Goal: Information Seeking & Learning: Learn about a topic

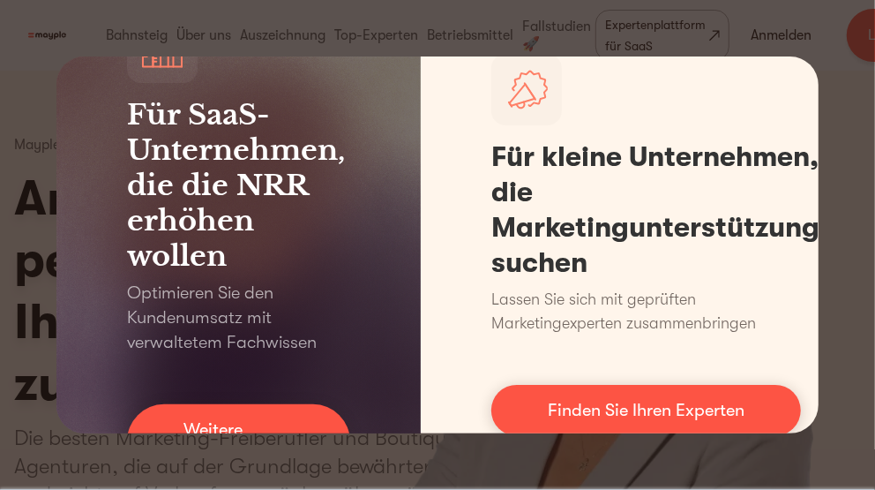
click at [313, 435] on div "Für SaaS-Unternehmen, die die NRR erhöhen wollen Optimieren Sie den Kundenumsat…" at bounding box center [437, 245] width 875 height 490
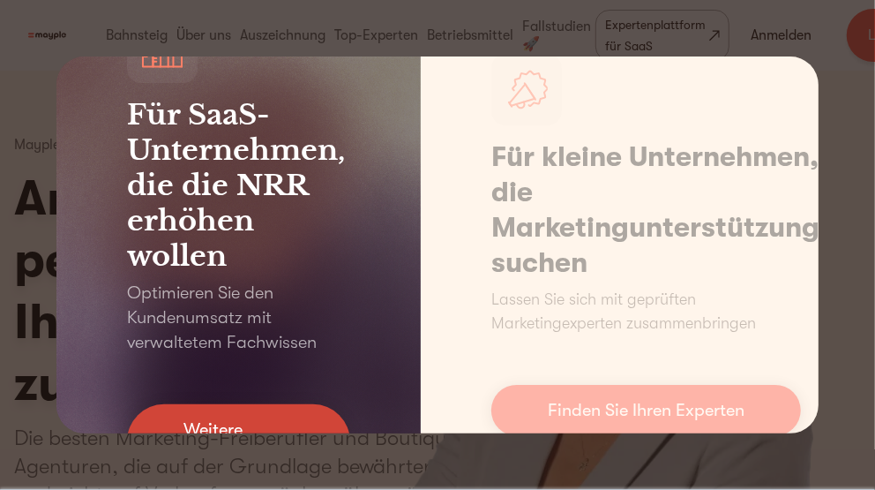
click at [273, 419] on link "Weitere Informationen" at bounding box center [238, 441] width 223 height 74
